Goal: Information Seeking & Learning: Learn about a topic

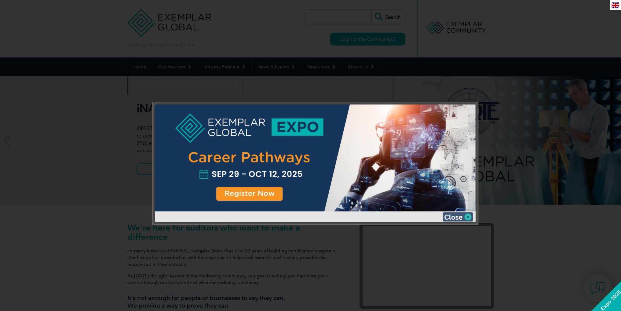
click at [468, 216] on img at bounding box center [458, 216] width 31 height 9
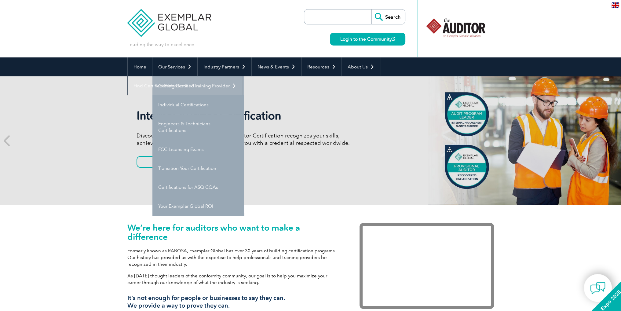
click at [187, 91] on link "Getting Certified" at bounding box center [199, 85] width 92 height 19
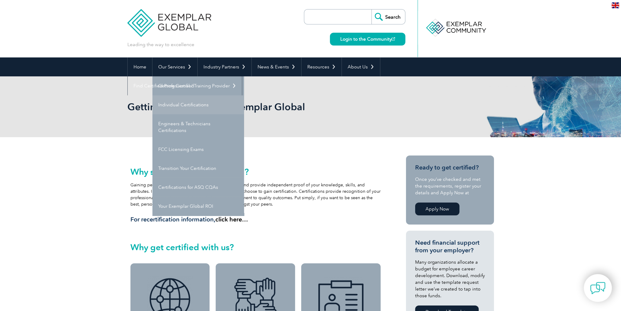
click at [194, 107] on link "Individual Certifications" at bounding box center [199, 104] width 92 height 19
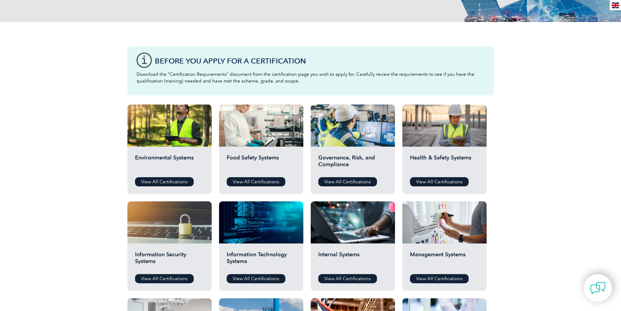
scroll to position [128, 0]
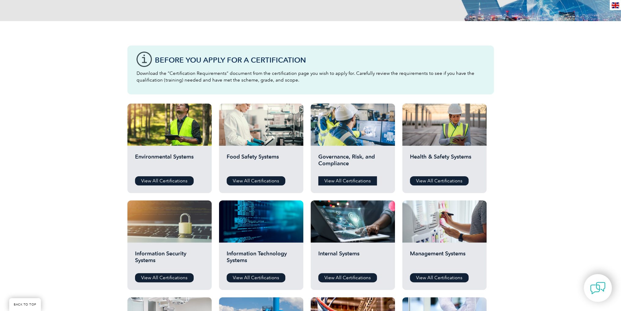
click at [335, 180] on link "View All Certifications" at bounding box center [347, 180] width 59 height 9
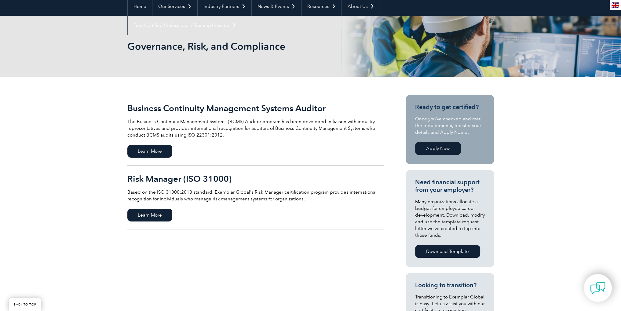
scroll to position [62, 0]
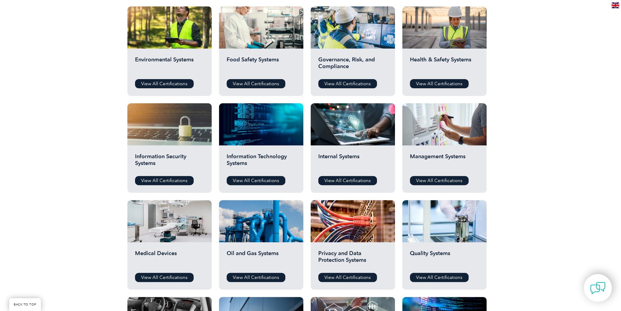
scroll to position [227, 0]
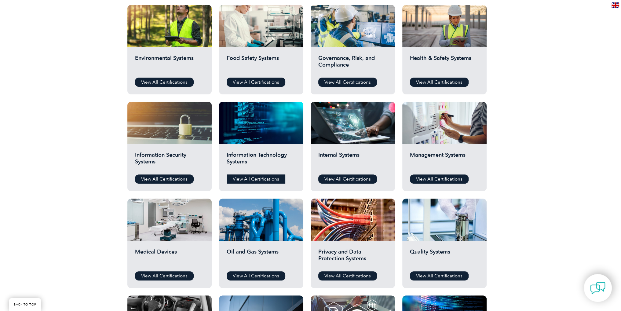
click at [249, 177] on link "View All Certifications" at bounding box center [256, 179] width 59 height 9
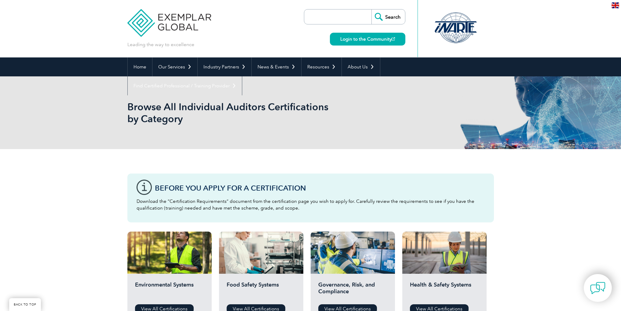
scroll to position [227, 0]
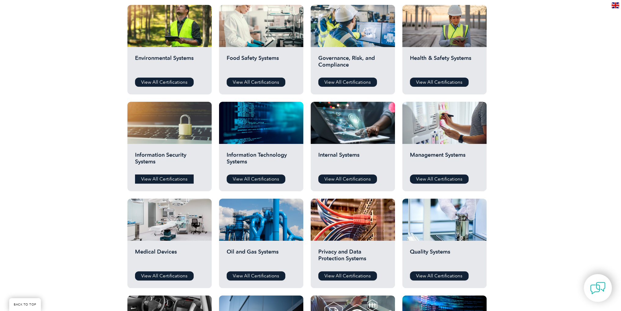
click at [164, 175] on link "View All Certifications" at bounding box center [164, 179] width 59 height 9
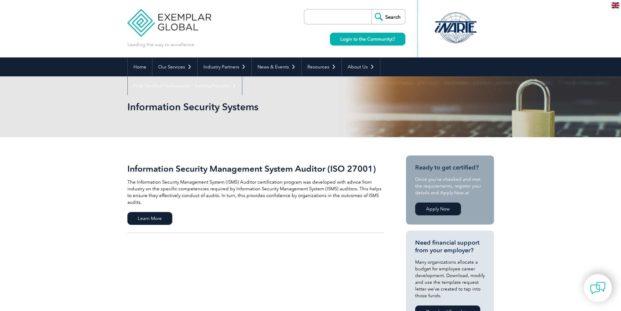
click at [151, 205] on p "The Information Security Management System (ISMS) Auditor certification program…" at bounding box center [255, 192] width 257 height 27
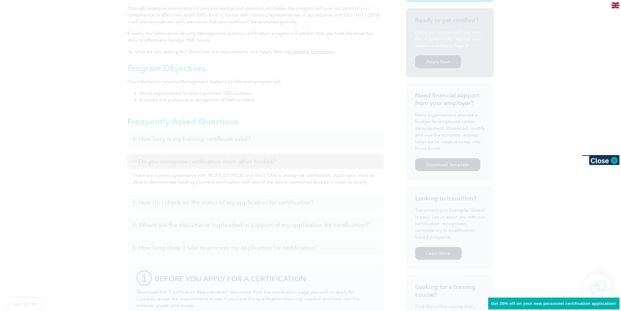
scroll to position [203, 0]
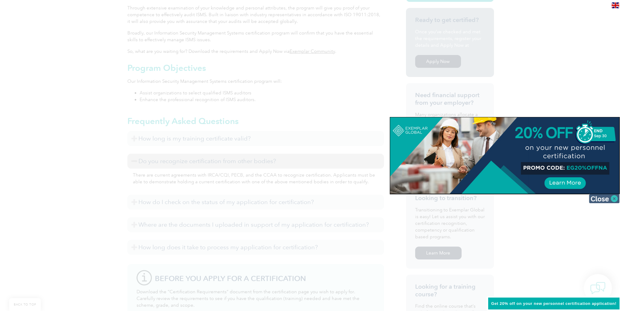
click at [606, 197] on img at bounding box center [604, 198] width 31 height 9
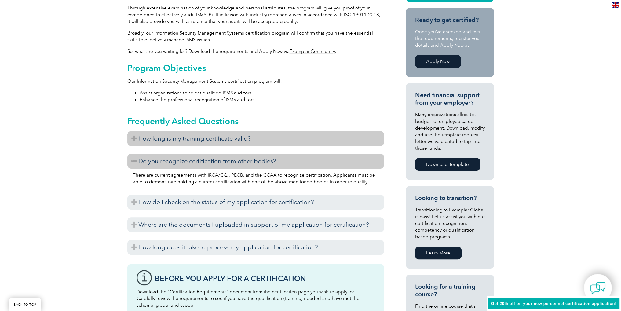
click at [143, 138] on h3 "How long is my training certificate valid?" at bounding box center [255, 138] width 257 height 15
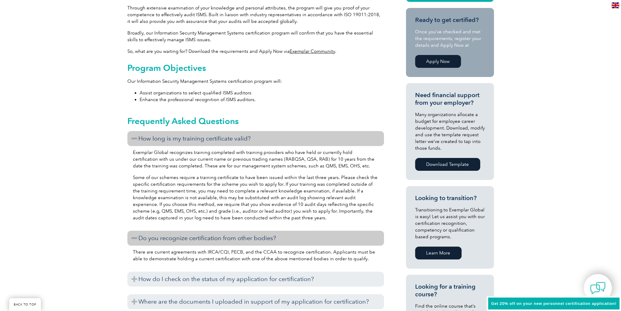
click at [143, 138] on h3 "How long is my training certificate valid?" at bounding box center [255, 138] width 257 height 15
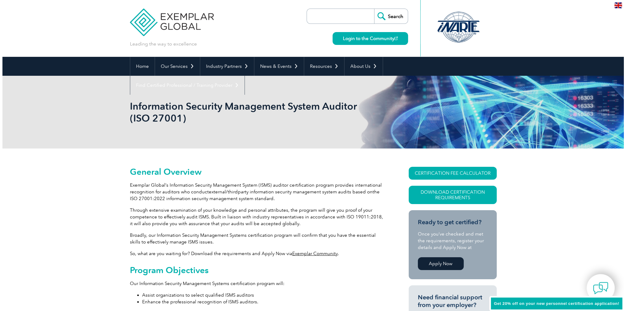
scroll to position [0, 0]
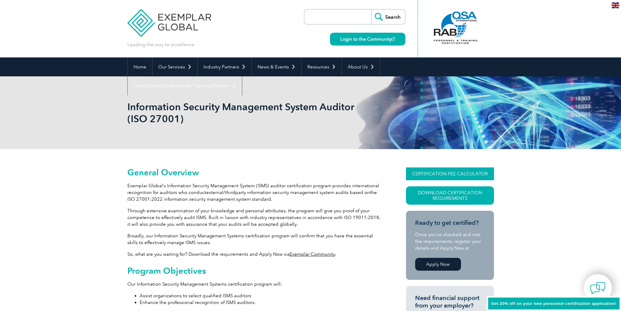
click at [446, 176] on link "CERTIFICATION FEE CALCULATOR" at bounding box center [450, 174] width 88 height 13
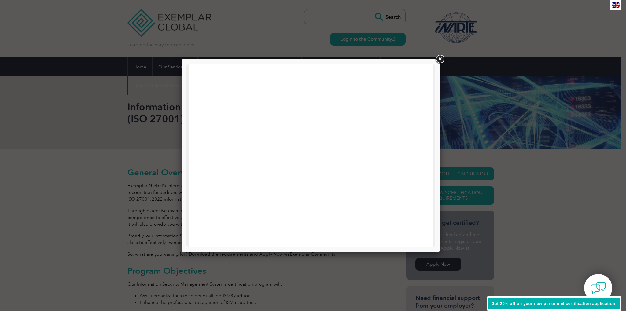
scroll to position [292, 0]
click at [442, 59] on link at bounding box center [439, 59] width 11 height 11
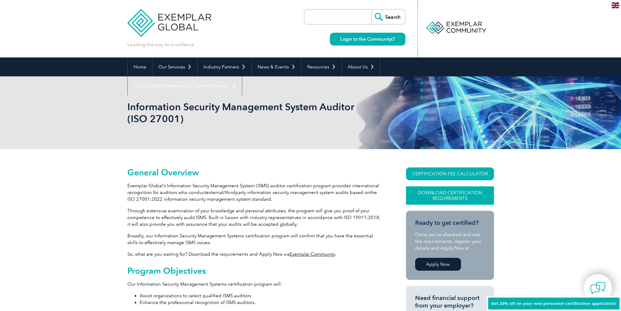
click at [430, 197] on link "Download Certification Requirements" at bounding box center [450, 195] width 88 height 18
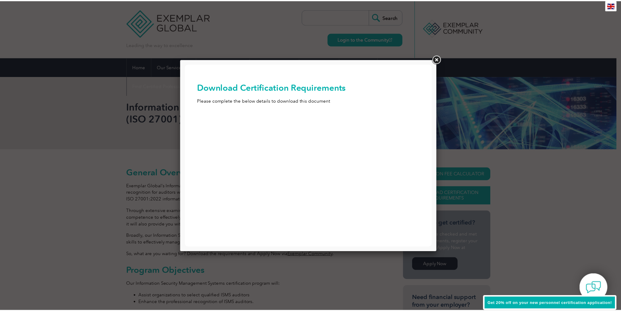
scroll to position [0, 0]
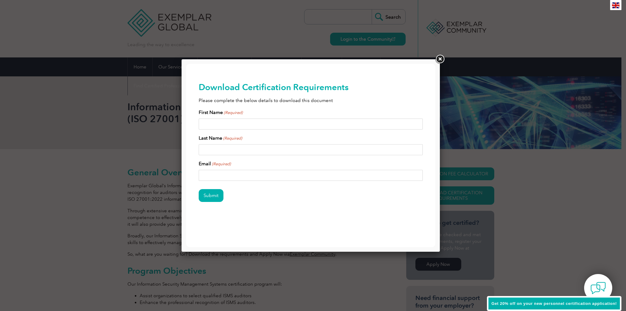
click at [440, 61] on link at bounding box center [439, 59] width 11 height 11
